Goal: Find specific page/section: Find specific page/section

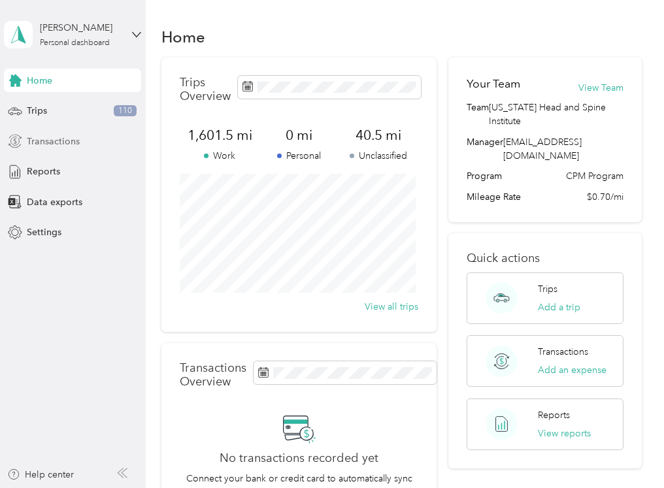
click at [60, 143] on span "Transactions" at bounding box center [53, 142] width 53 height 14
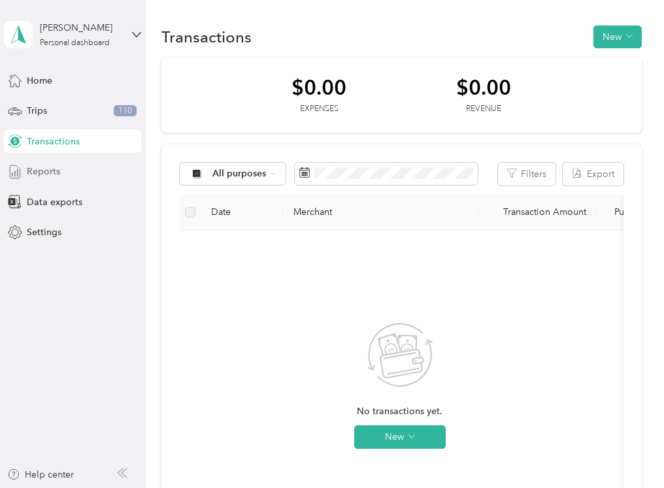
click at [48, 173] on span "Reports" at bounding box center [43, 172] width 33 height 14
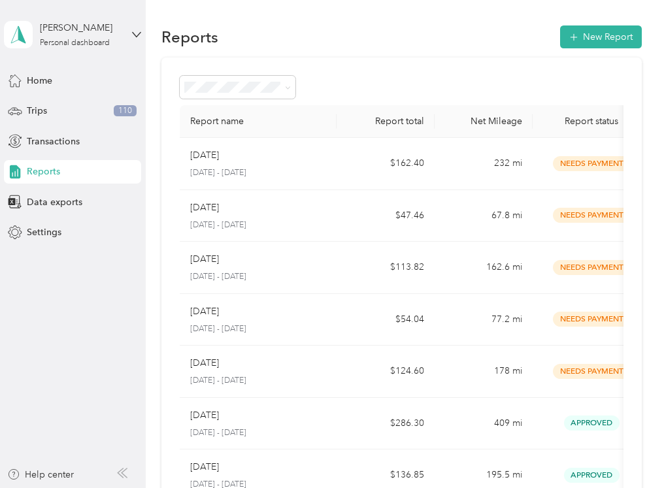
click at [382, 35] on div "Reports New Report" at bounding box center [402, 36] width 480 height 27
